Goal: Task Accomplishment & Management: Manage account settings

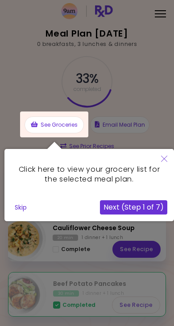
click at [118, 206] on button "Next (Step 1 of 7)" at bounding box center [133, 207] width 67 height 14
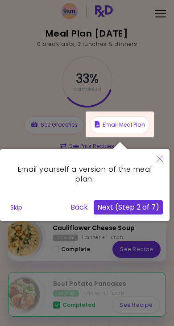
click at [150, 157] on button "Close" at bounding box center [160, 159] width 20 height 21
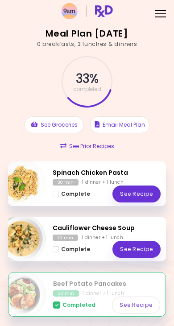
click at [52, 198] on div "Spinach Chicken Pasta 30 min 1 dinner + 1 lunch Complete See Recipe" at bounding box center [87, 183] width 158 height 45
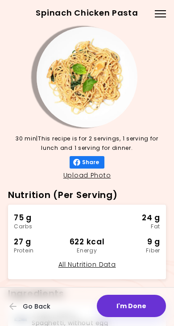
click at [115, 295] on button "I'm Done" at bounding box center [131, 306] width 69 height 22
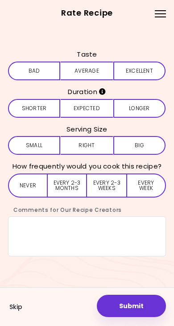
click at [13, 298] on button "Skip" at bounding box center [15, 307] width 13 height 19
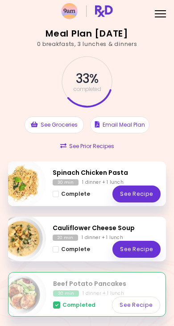
click at [55, 195] on span "Complete - Spinach Chicken Pasta" at bounding box center [56, 194] width 6 height 6
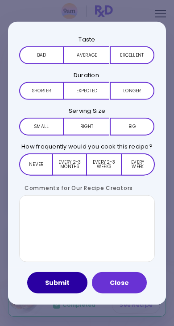
click at [58, 282] on button "Submit" at bounding box center [57, 282] width 60 height 21
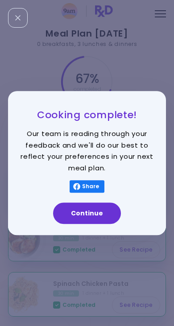
click at [62, 214] on button "Continue" at bounding box center [87, 213] width 68 height 21
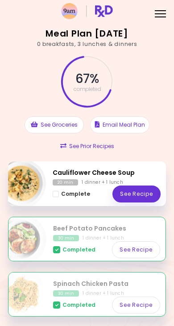
click at [22, 187] on img "Info - Cauliflower Cheese Soup" at bounding box center [21, 184] width 50 height 50
select select "*"
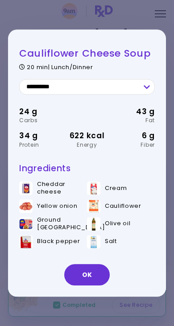
click at [77, 264] on button "OK" at bounding box center [86, 274] width 45 height 21
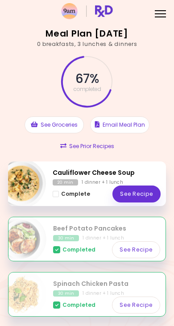
click at [124, 186] on link "See Recipe" at bounding box center [136, 194] width 48 height 17
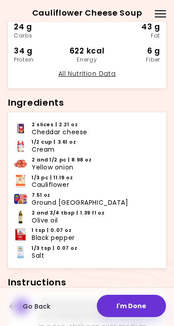
scroll to position [190, 0]
